Goal: Task Accomplishment & Management: Use online tool/utility

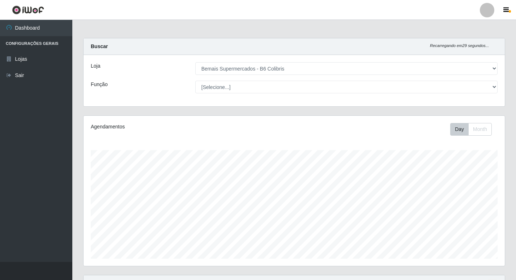
select select "406"
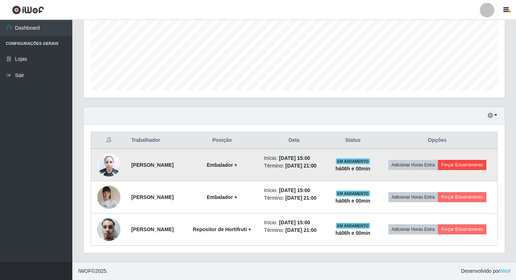
scroll to position [150, 421]
click at [441, 160] on button "Forçar Encerramento" at bounding box center [462, 165] width 48 height 10
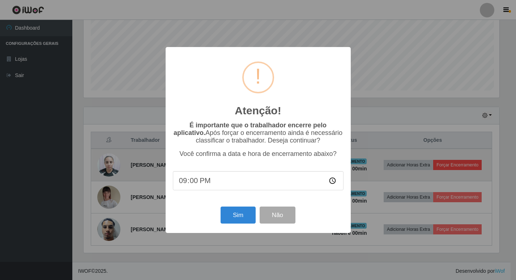
scroll to position [150, 417]
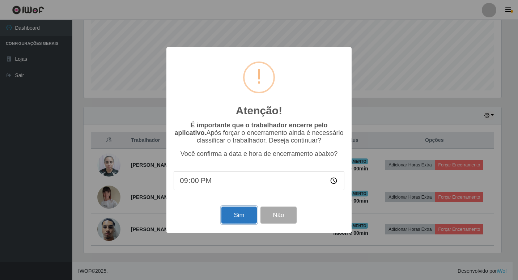
click at [248, 220] on button "Sim" at bounding box center [238, 214] width 35 height 17
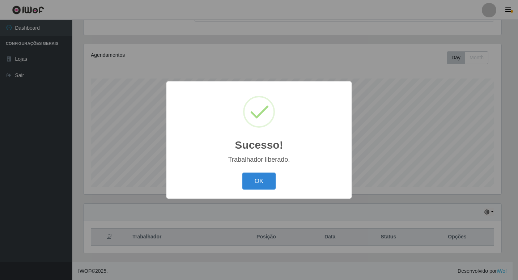
click at [457, 194] on div "Sucesso! × Trabalhador liberado. OK Cancel" at bounding box center [259, 140] width 518 height 280
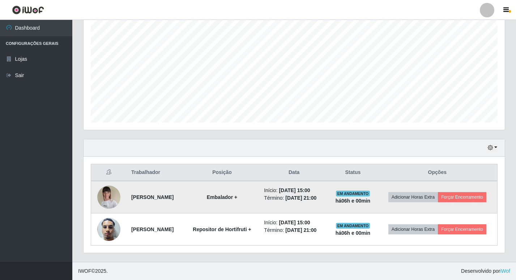
scroll to position [147, 0]
click at [440, 194] on button "Forçar Encerramento" at bounding box center [462, 197] width 48 height 10
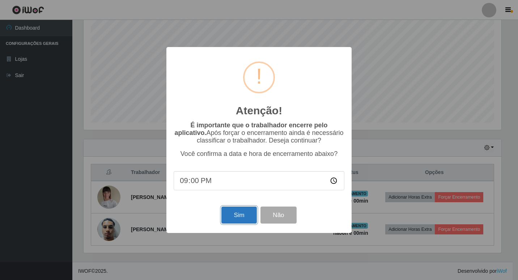
click at [235, 217] on button "Sim" at bounding box center [238, 214] width 35 height 17
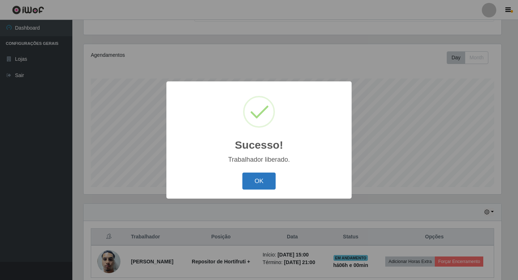
click at [253, 179] on button "OK" at bounding box center [259, 180] width 34 height 17
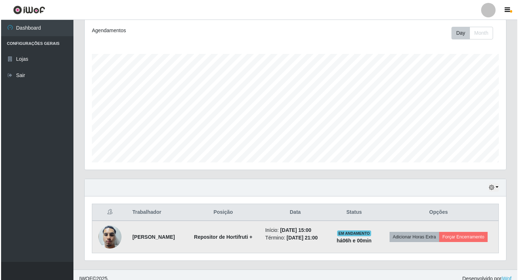
scroll to position [109, 0]
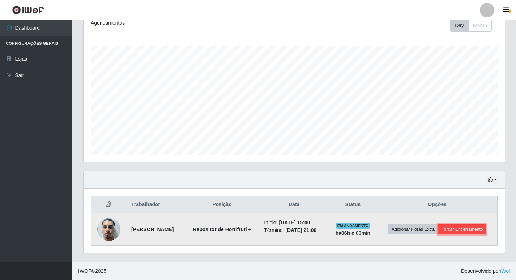
click at [454, 231] on button "Forçar Encerramento" at bounding box center [462, 229] width 48 height 10
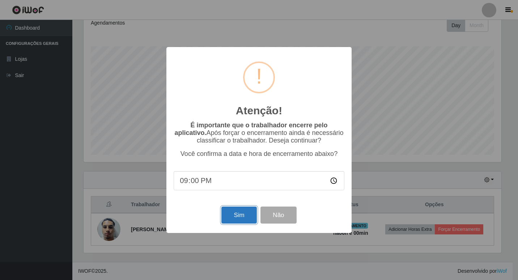
click at [250, 210] on button "Sim" at bounding box center [238, 214] width 35 height 17
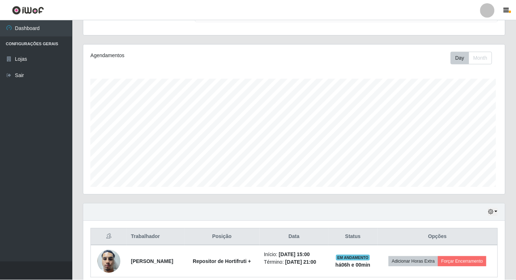
scroll to position [0, 0]
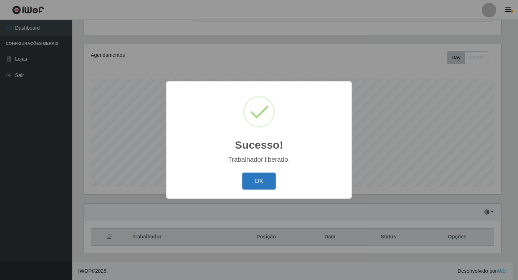
click at [256, 181] on button "OK" at bounding box center [259, 180] width 34 height 17
